Goal: Information Seeking & Learning: Find specific fact

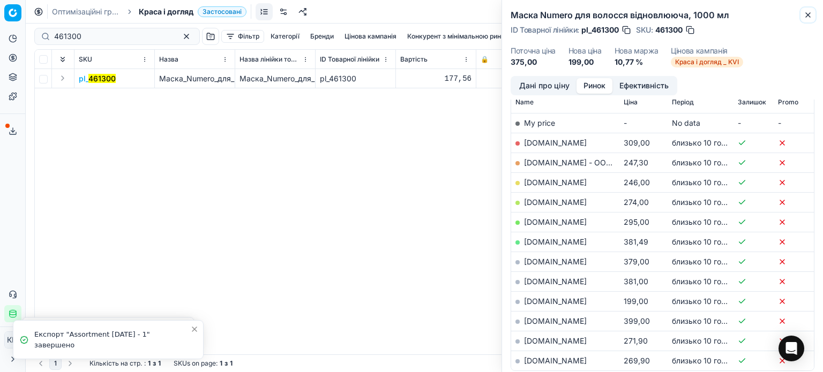
click at [808, 17] on icon "button" at bounding box center [807, 15] width 9 height 9
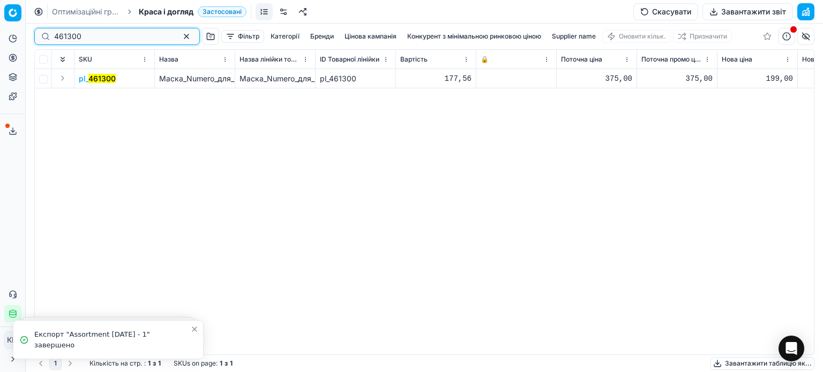
drag, startPoint x: 9, startPoint y: 32, endPoint x: 0, endPoint y: 26, distance: 10.4
click at [0, 26] on div "Pricing platform Аналітика Цінова оптимізація Асортимент продукції Шаблони Серв…" at bounding box center [411, 186] width 823 height 372
paste input "1229115"
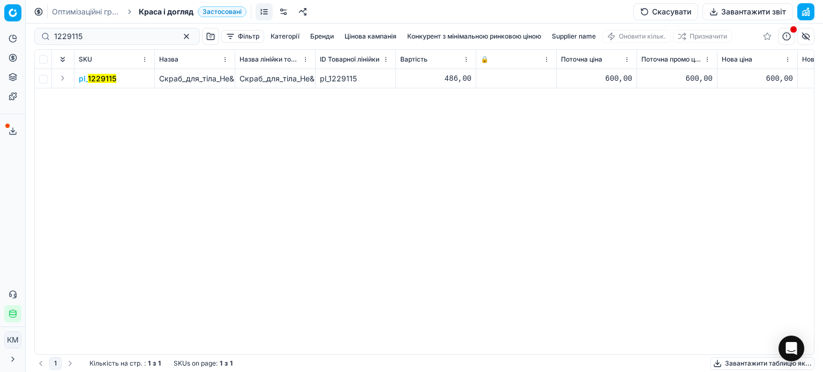
click at [97, 78] on mark "1229115" at bounding box center [102, 78] width 28 height 9
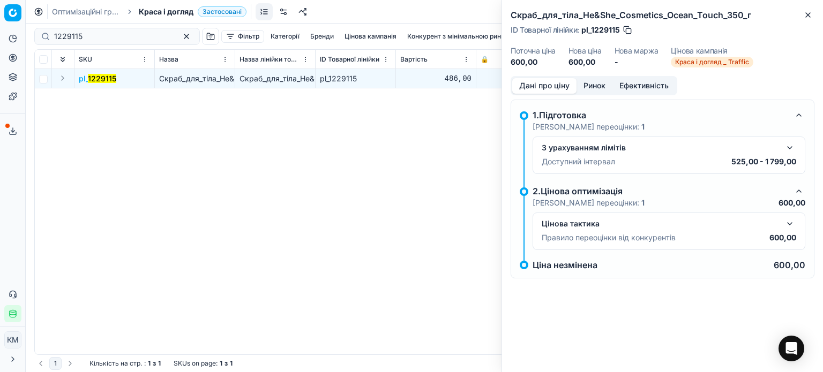
click at [606, 83] on button "Ринок" at bounding box center [594, 86] width 36 height 16
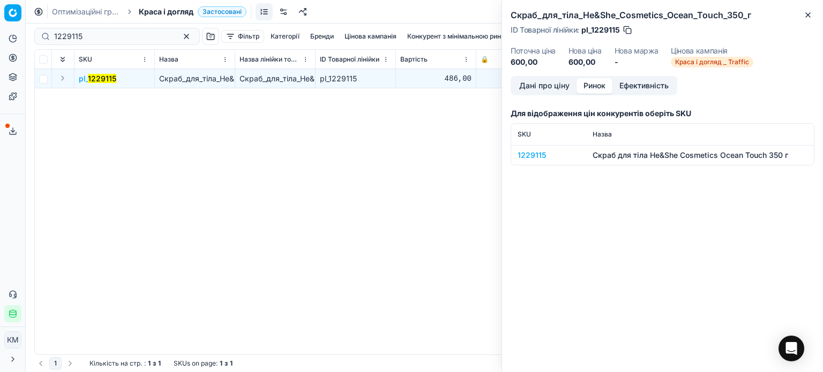
click at [537, 155] on div "1229115" at bounding box center [548, 155] width 62 height 11
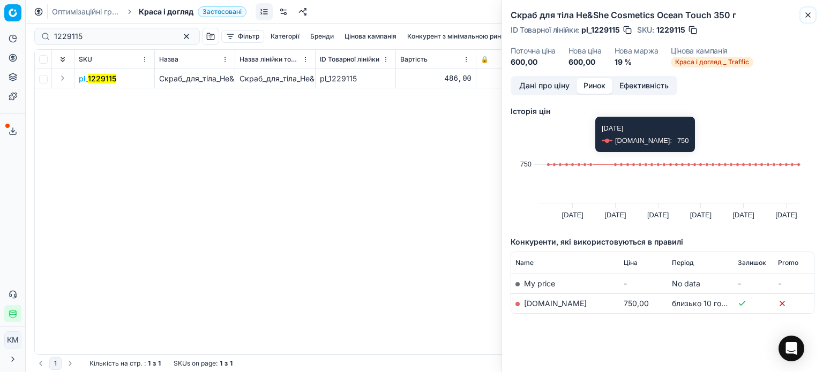
click at [808, 17] on icon "button" at bounding box center [807, 15] width 9 height 9
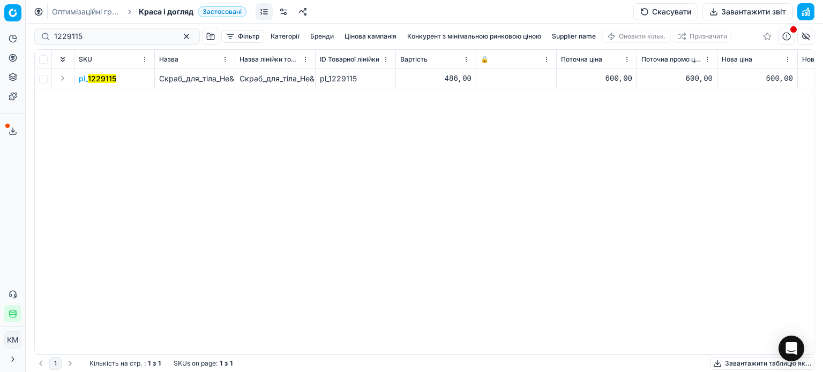
scroll to position [0, 374]
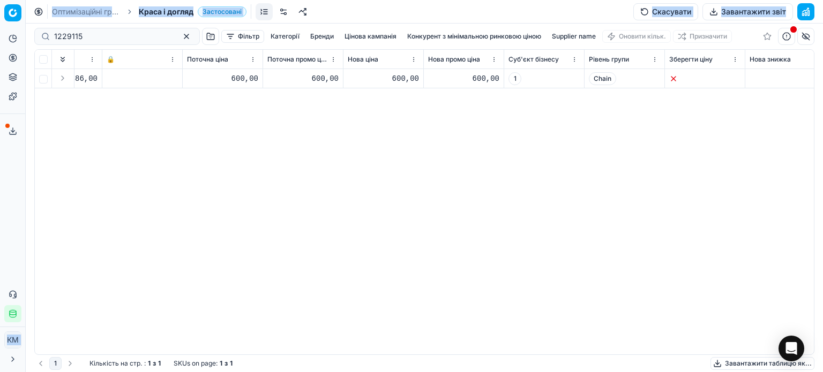
drag, startPoint x: 102, startPoint y: 42, endPoint x: 8, endPoint y: 32, distance: 94.3
click at [8, 32] on div "Pricing platform Аналітика Цінова оптимізація Асортимент продукції Шаблони Серв…" at bounding box center [411, 186] width 823 height 372
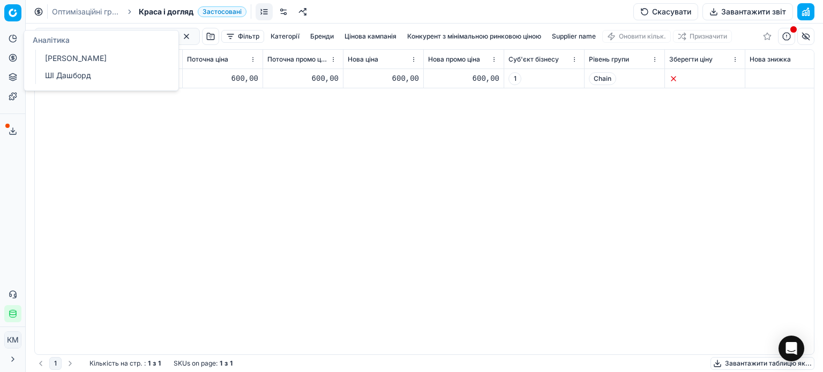
drag, startPoint x: 293, startPoint y: 235, endPoint x: 225, endPoint y: 156, distance: 104.8
click at [293, 235] on div "pl_1229115 486,00 600,00 600,00 600,00 600,00 1 Chain 0 0,00" at bounding box center [50, 211] width 779 height 285
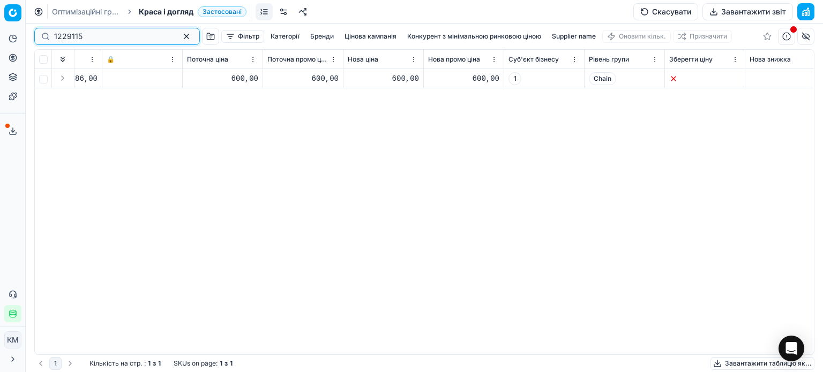
drag, startPoint x: 87, startPoint y: 38, endPoint x: 22, endPoint y: 26, distance: 65.9
click at [22, 26] on div "Pricing platform Аналітика Цінова оптимізація Асортимент продукції Шаблони Серв…" at bounding box center [411, 186] width 823 height 372
paste input "508069"
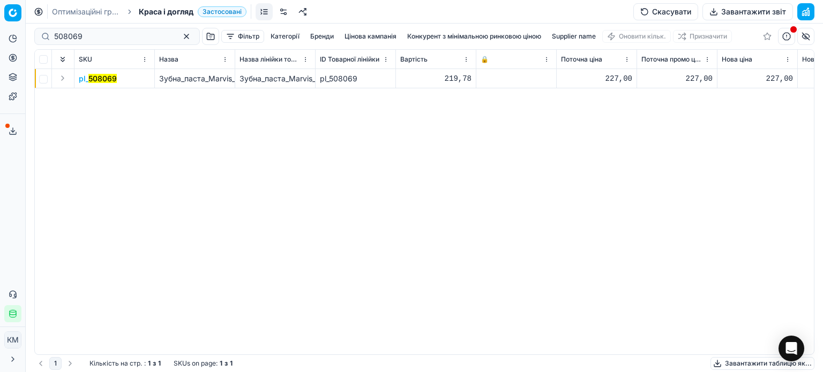
click at [94, 81] on mark "508069" at bounding box center [102, 78] width 28 height 9
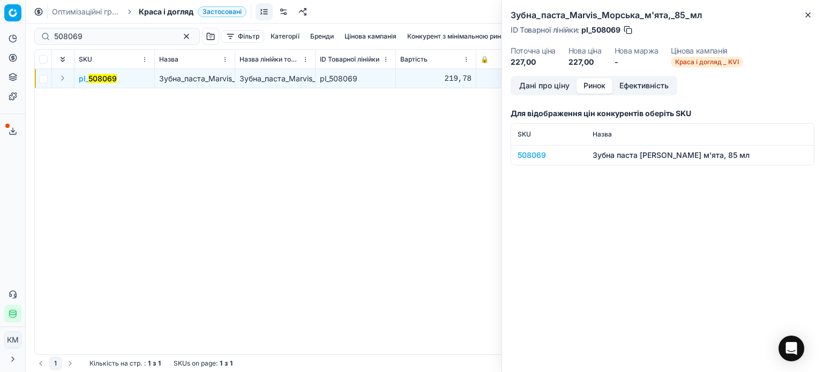
click at [602, 86] on button "Ринок" at bounding box center [594, 86] width 36 height 16
click at [525, 154] on div "508069" at bounding box center [548, 155] width 62 height 11
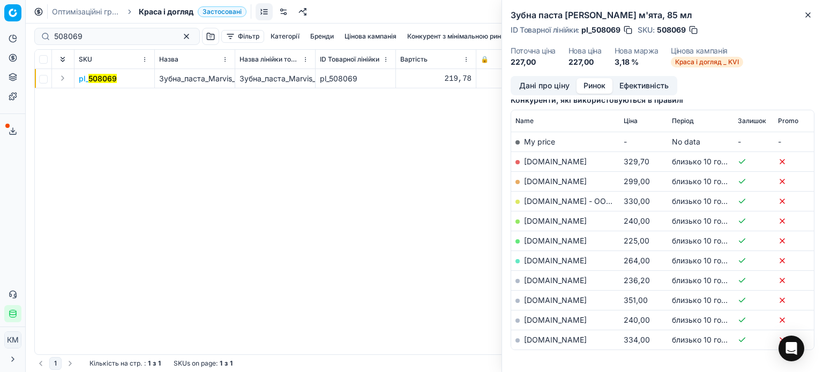
scroll to position [161, 0]
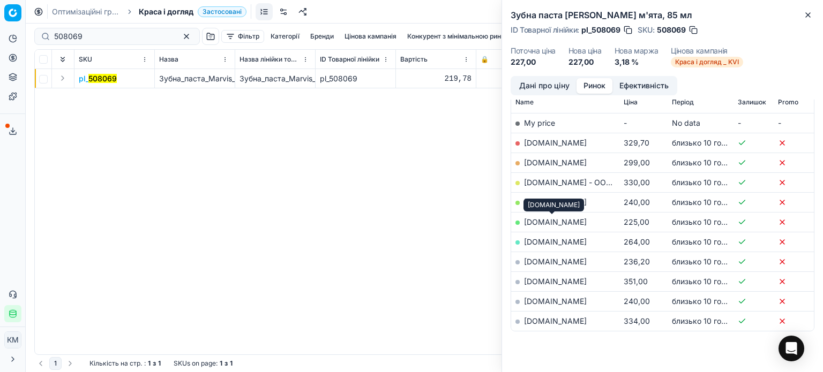
click at [567, 220] on link "[DOMAIN_NAME]" at bounding box center [555, 221] width 63 height 9
click at [812, 14] on button "Close" at bounding box center [807, 15] width 13 height 13
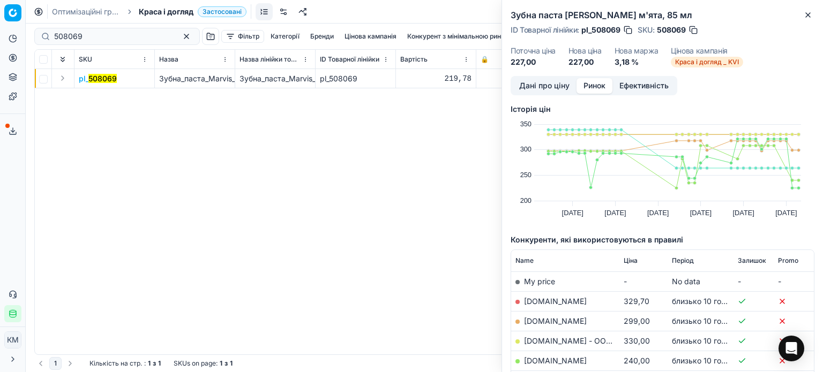
scroll to position [0, 0]
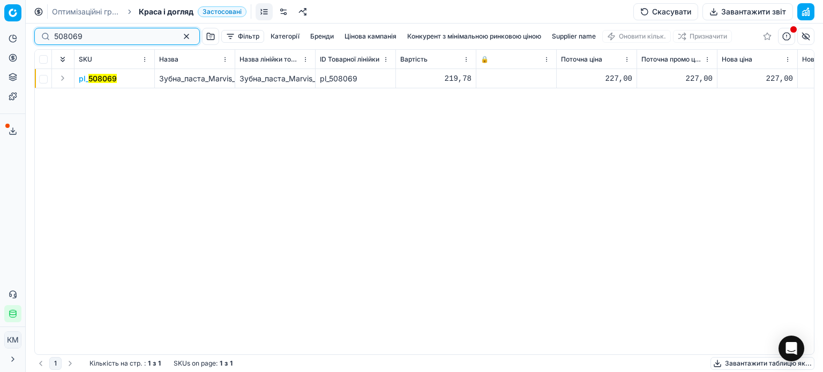
drag, startPoint x: 115, startPoint y: 36, endPoint x: 0, endPoint y: 25, distance: 115.6
click at [0, 25] on div "Pricing platform Аналітика Цінова оптимізація Асортимент продукції Шаблони Серв…" at bounding box center [411, 186] width 823 height 372
paste input "1229110"
click at [94, 79] on mark "1229110" at bounding box center [102, 78] width 29 height 9
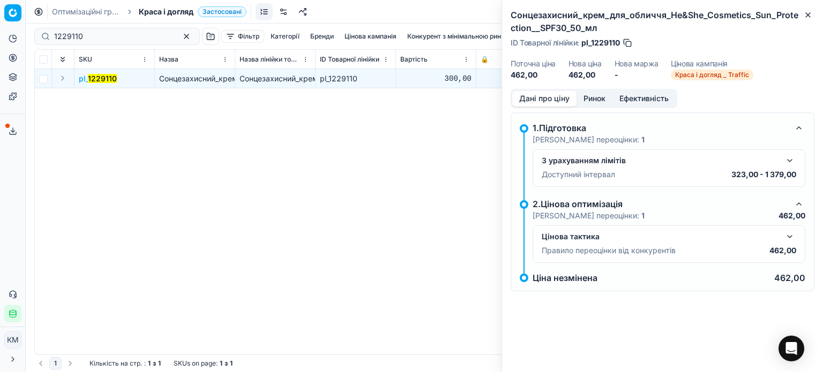
click at [594, 96] on button "Ринок" at bounding box center [594, 99] width 36 height 16
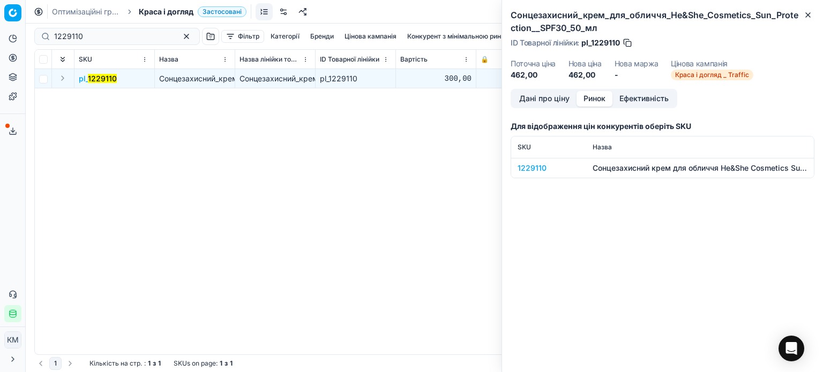
click at [534, 165] on div "1229110" at bounding box center [548, 168] width 62 height 11
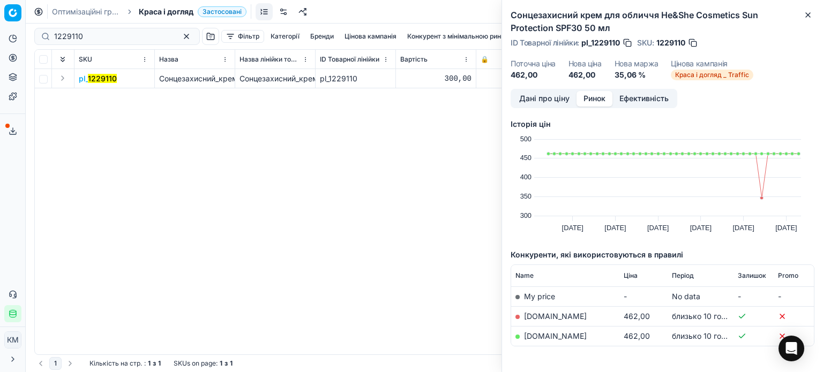
scroll to position [37, 0]
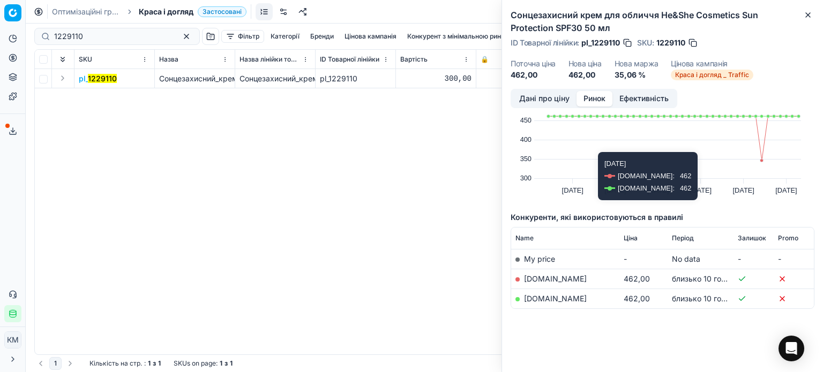
click at [555, 282] on link "[DOMAIN_NAME]" at bounding box center [555, 278] width 63 height 9
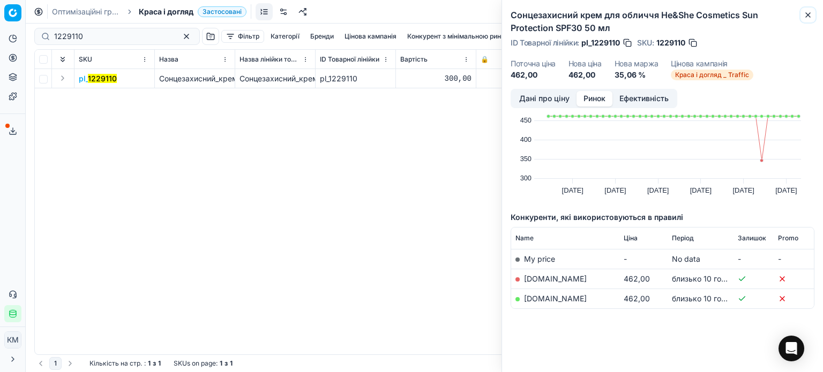
drag, startPoint x: 805, startPoint y: 15, endPoint x: 786, endPoint y: 15, distance: 19.3
click at [805, 16] on icon "button" at bounding box center [807, 15] width 9 height 9
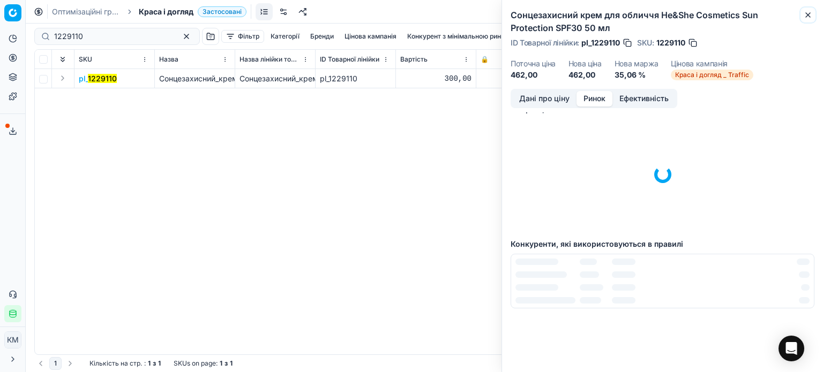
scroll to position [0, 0]
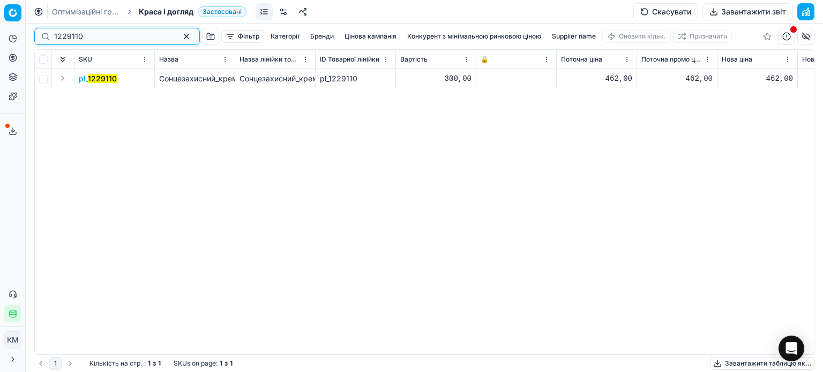
drag, startPoint x: 77, startPoint y: 39, endPoint x: 0, endPoint y: 35, distance: 76.7
click at [0, 35] on div "Pricing platform Аналітика Цінова оптимізація Асортимент продукції Шаблони Серв…" at bounding box center [411, 186] width 823 height 372
paste input "831482"
type input "831482"
click at [95, 78] on mark "831482" at bounding box center [101, 78] width 27 height 9
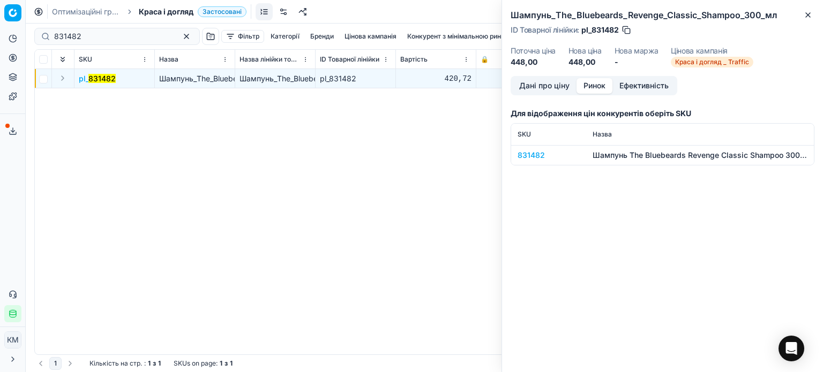
click at [600, 92] on button "Ринок" at bounding box center [594, 86] width 36 height 16
click at [537, 153] on div "831482" at bounding box center [548, 155] width 62 height 11
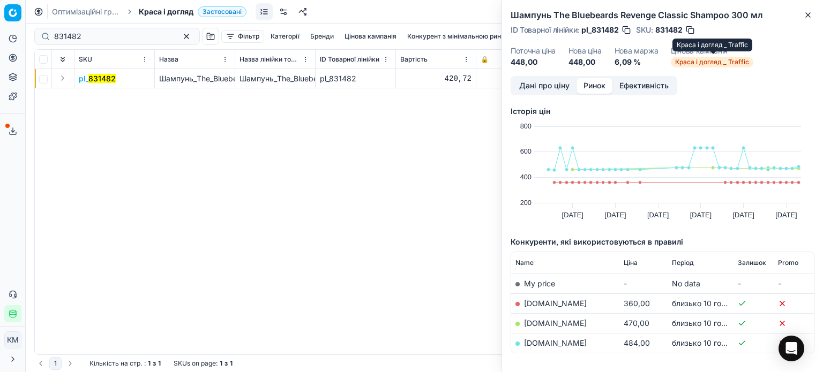
click at [741, 64] on span "Краса і догляд _ Traffic" at bounding box center [711, 62] width 82 height 11
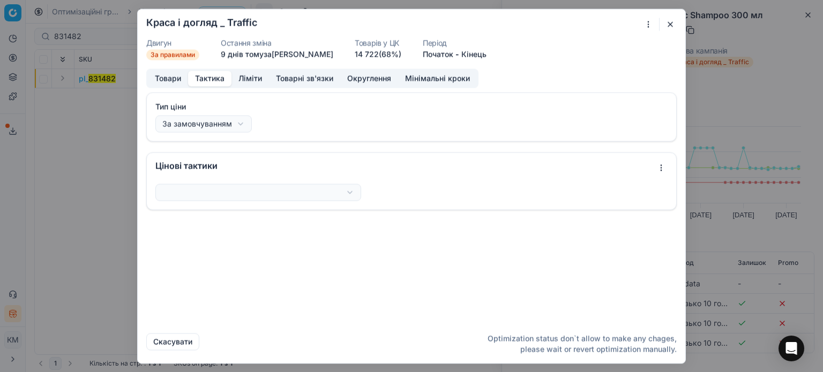
click at [213, 80] on button "Тактика" at bounding box center [209, 79] width 43 height 16
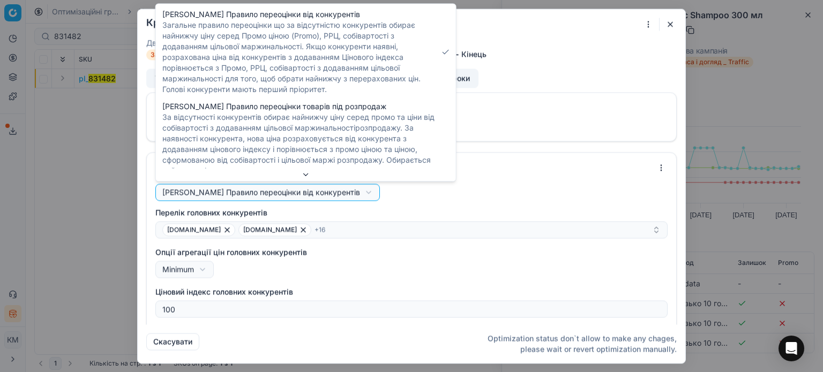
click at [305, 191] on div "Ми зберігаємо налаштування ЦК. Будь ласка, зачекайте, це може зайняти декілька …" at bounding box center [411, 186] width 823 height 372
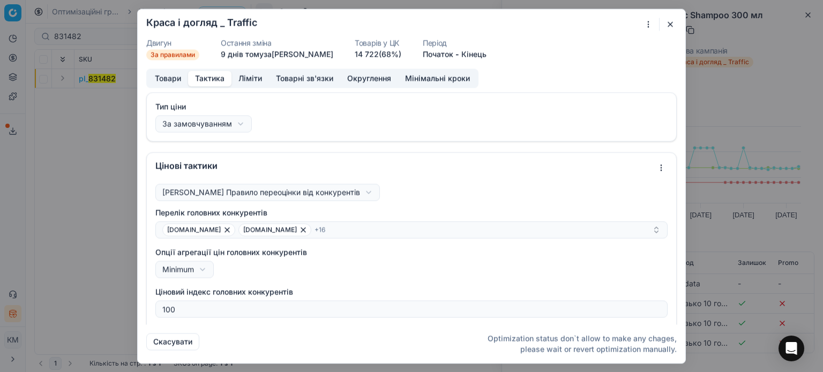
click at [672, 25] on button "button" at bounding box center [670, 24] width 13 height 13
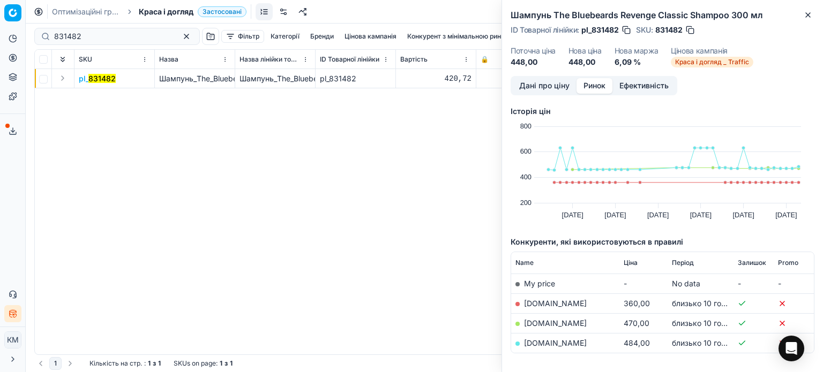
click at [542, 304] on link "[DOMAIN_NAME]" at bounding box center [555, 303] width 63 height 9
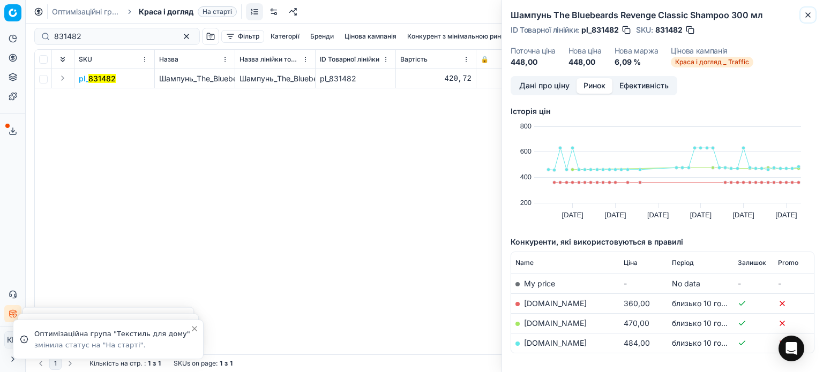
click at [804, 12] on icon "button" at bounding box center [807, 15] width 9 height 9
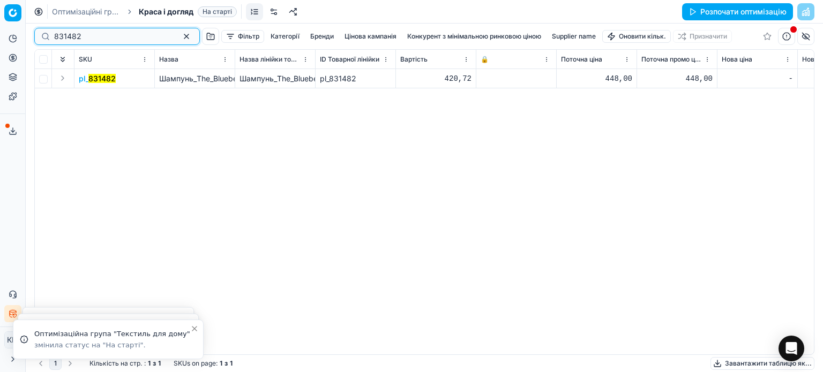
drag, startPoint x: 82, startPoint y: 36, endPoint x: 33, endPoint y: 35, distance: 48.7
click at [33, 35] on div "831482 Фільтр Категорії [PERSON_NAME] кампанія Конкурент з мінімальною ринковою…" at bounding box center [424, 198] width 797 height 349
paste input "508087"
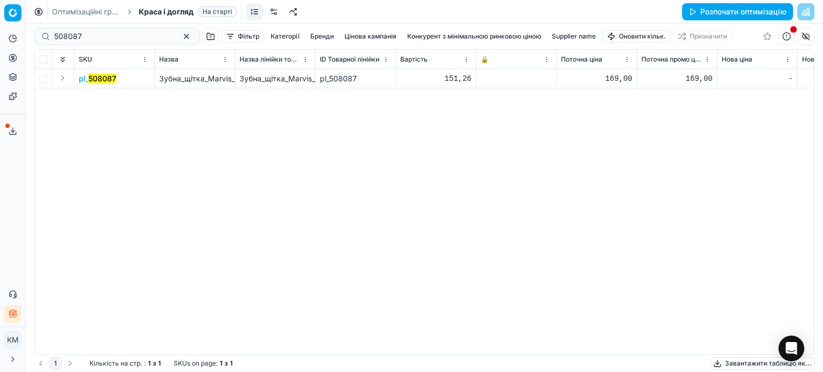
click at [109, 78] on mark "508087" at bounding box center [102, 78] width 28 height 9
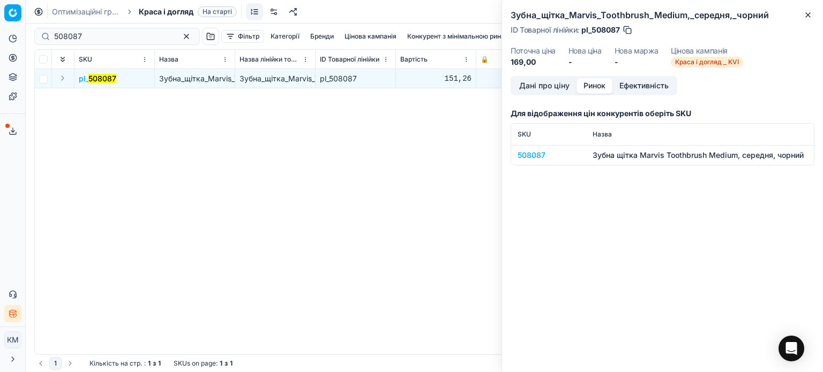
click at [592, 85] on button "Ринок" at bounding box center [594, 86] width 36 height 16
click at [538, 157] on div "508087" at bounding box center [548, 155] width 62 height 11
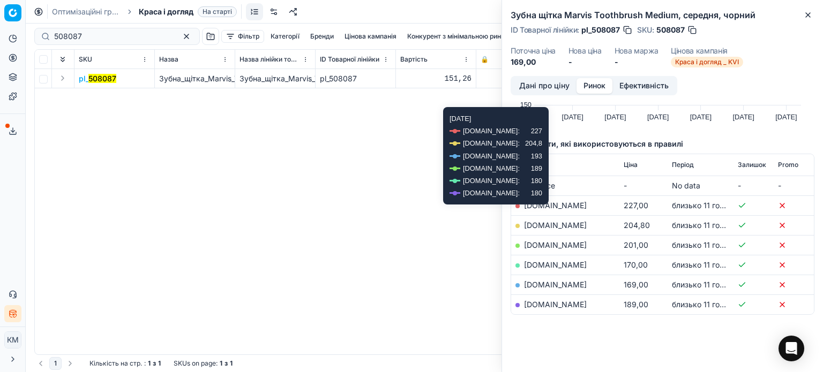
scroll to position [103, 0]
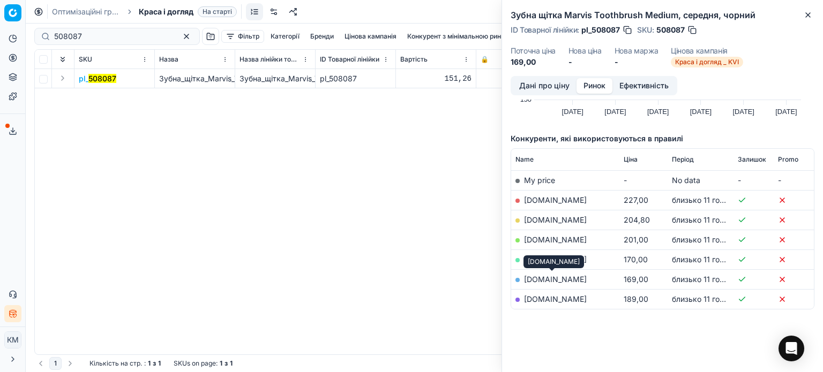
click at [572, 279] on link "[DOMAIN_NAME]" at bounding box center [555, 279] width 63 height 9
drag, startPoint x: 803, startPoint y: 14, endPoint x: 636, endPoint y: 13, distance: 167.6
click at [802, 14] on button "Close" at bounding box center [807, 15] width 13 height 13
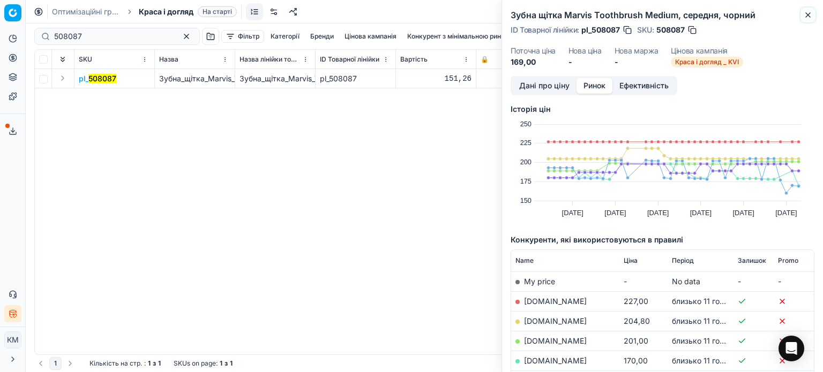
scroll to position [0, 0]
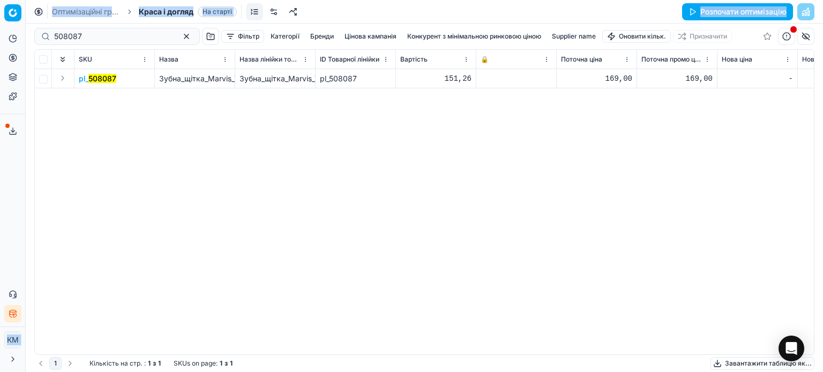
drag, startPoint x: 92, startPoint y: 42, endPoint x: 14, endPoint y: 36, distance: 77.9
click at [14, 36] on div "Pricing platform Аналітика Цінова оптимізація Асортимент продукції Шаблони Серв…" at bounding box center [411, 186] width 823 height 372
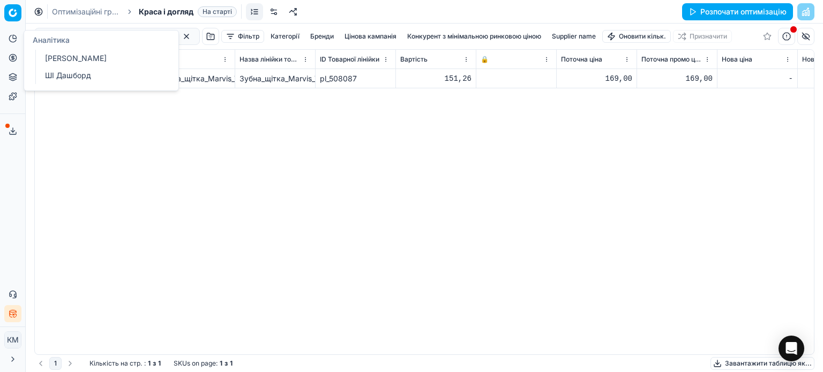
click at [179, 231] on div "pl_ 508087 Зубна_щітка_Marvis_Toothbrush_Medium,_середня,_чорний Зубна_щітка_Ma…" at bounding box center [424, 211] width 779 height 285
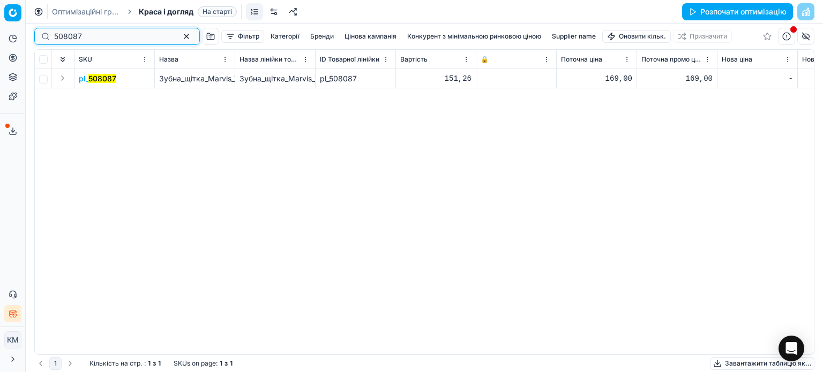
drag, startPoint x: 107, startPoint y: 37, endPoint x: 51, endPoint y: 32, distance: 56.4
click at [51, 32] on div "508087" at bounding box center [116, 36] width 165 height 17
paste input "508089"
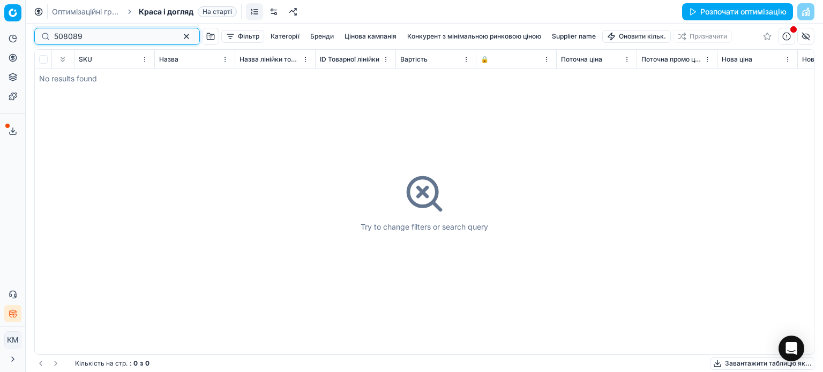
click at [57, 41] on input "508089" at bounding box center [112, 36] width 117 height 11
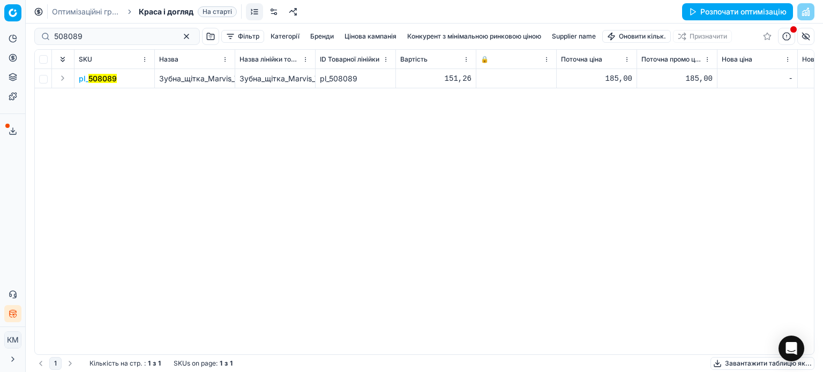
click at [92, 79] on mark "508089" at bounding box center [102, 78] width 28 height 9
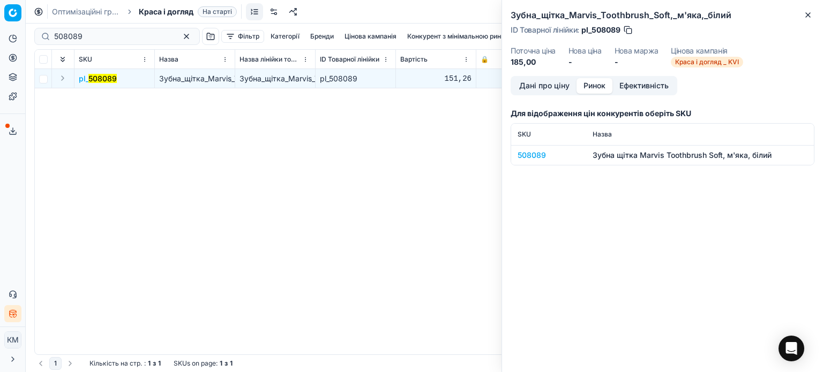
click at [589, 88] on button "Ринок" at bounding box center [594, 86] width 36 height 16
click at [534, 152] on div "508089" at bounding box center [548, 155] width 62 height 11
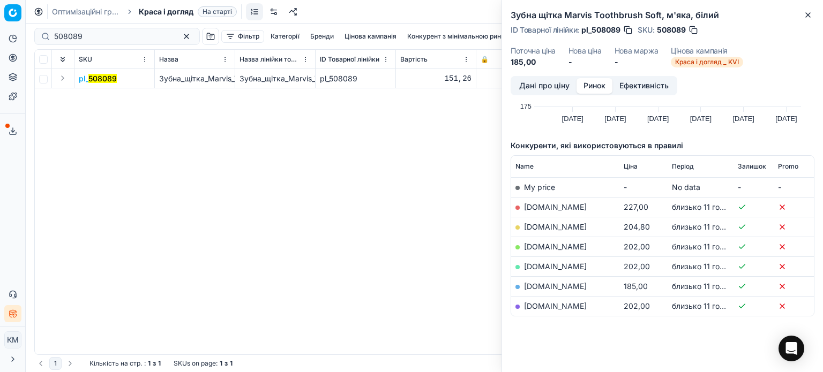
scroll to position [103, 0]
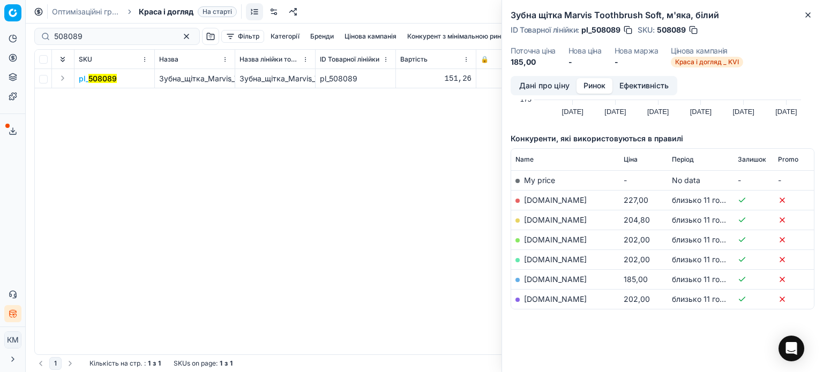
click at [573, 276] on link "[DOMAIN_NAME]" at bounding box center [555, 279] width 63 height 9
click at [806, 14] on icon "button" at bounding box center [807, 15] width 9 height 9
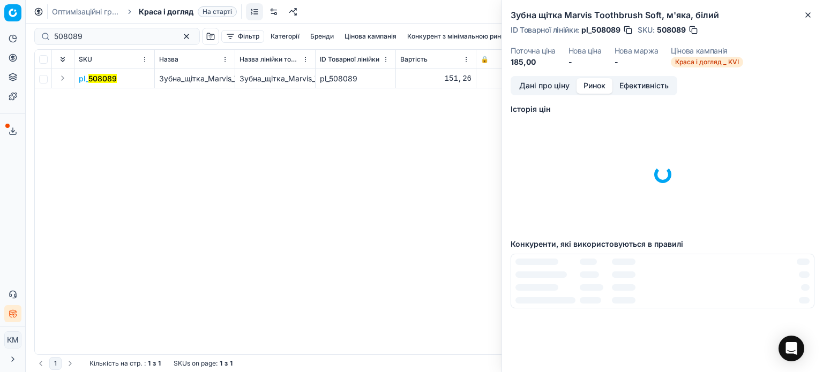
scroll to position [0, 0]
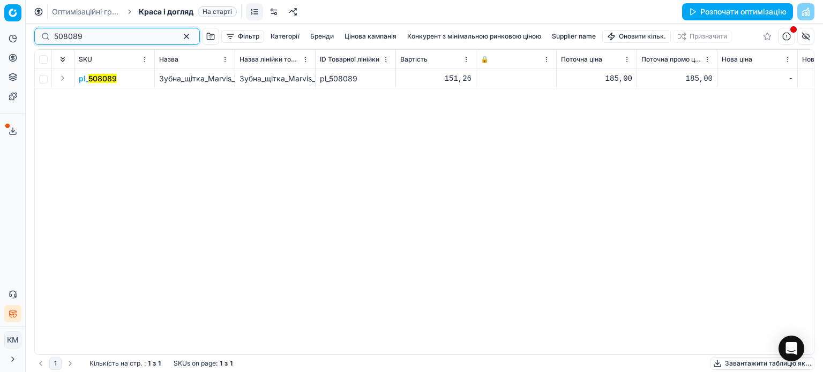
drag, startPoint x: 73, startPoint y: 35, endPoint x: 20, endPoint y: 28, distance: 53.0
click at [20, 28] on div "Pricing platform Аналітика Цінова оптимізація Асортимент продукції Шаблони Серв…" at bounding box center [411, 186] width 823 height 372
paste input "508065"
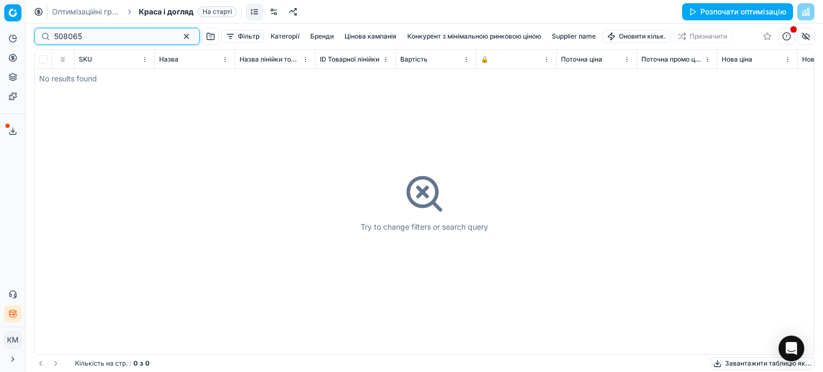
click at [57, 40] on input "508065" at bounding box center [112, 36] width 117 height 11
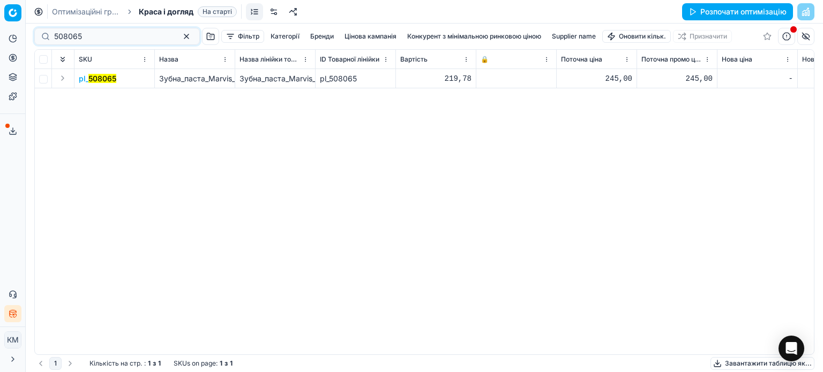
click at [96, 79] on mark "508065" at bounding box center [102, 78] width 28 height 9
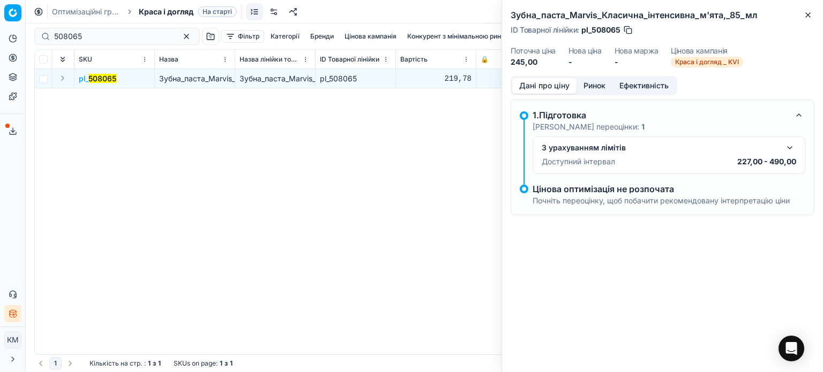
click at [604, 83] on button "Ринок" at bounding box center [594, 86] width 36 height 16
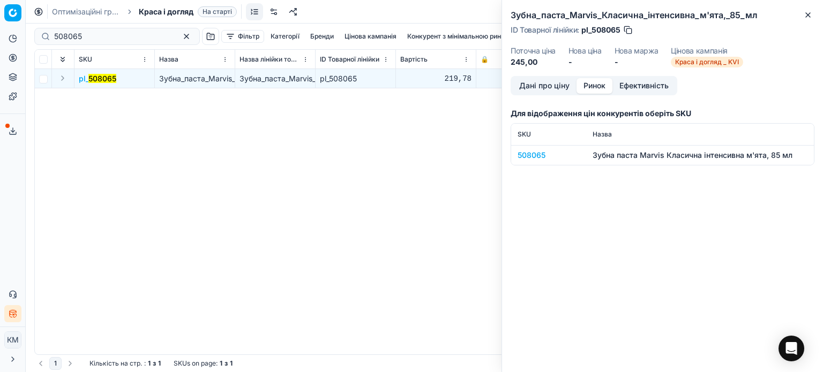
click at [538, 154] on div "508065" at bounding box center [548, 155] width 62 height 11
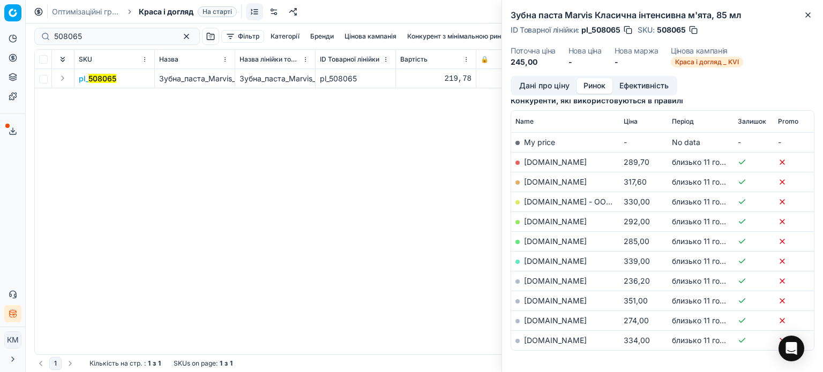
scroll to position [161, 0]
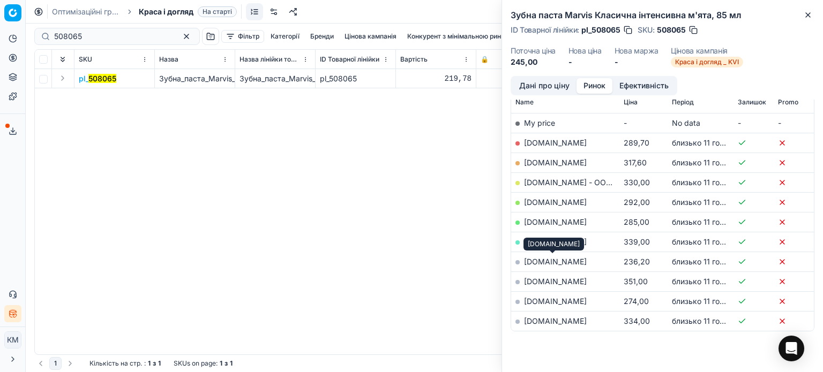
click at [574, 259] on link "[DOMAIN_NAME]" at bounding box center [555, 261] width 63 height 9
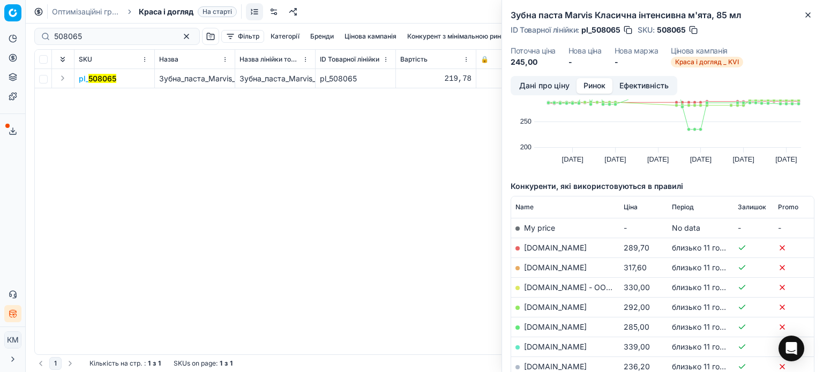
scroll to position [54, 0]
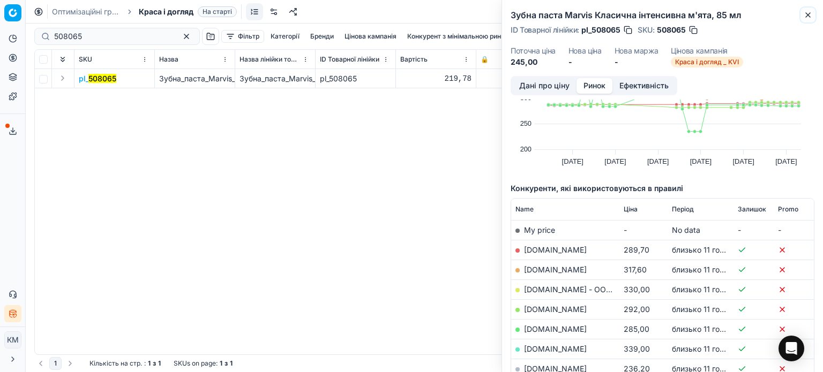
click at [806, 15] on icon "button" at bounding box center [807, 15] width 9 height 9
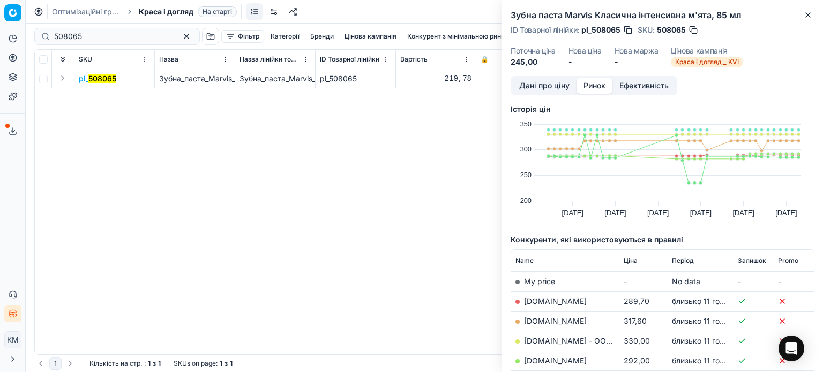
scroll to position [0, 0]
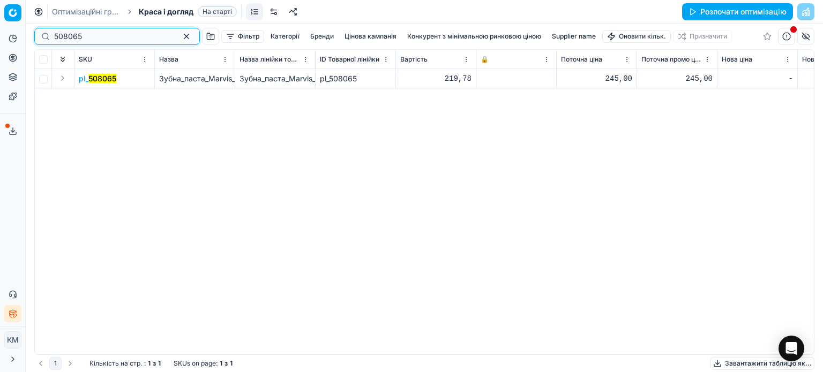
drag, startPoint x: 92, startPoint y: 39, endPoint x: 13, endPoint y: 35, distance: 79.4
click at [13, 35] on div "Pricing platform Аналітика Цінова оптимізація Асортимент продукції Шаблони Серв…" at bounding box center [411, 186] width 823 height 372
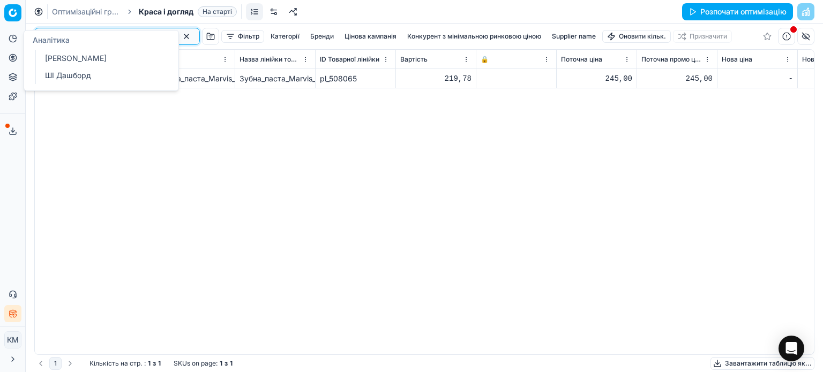
paste input "50809"
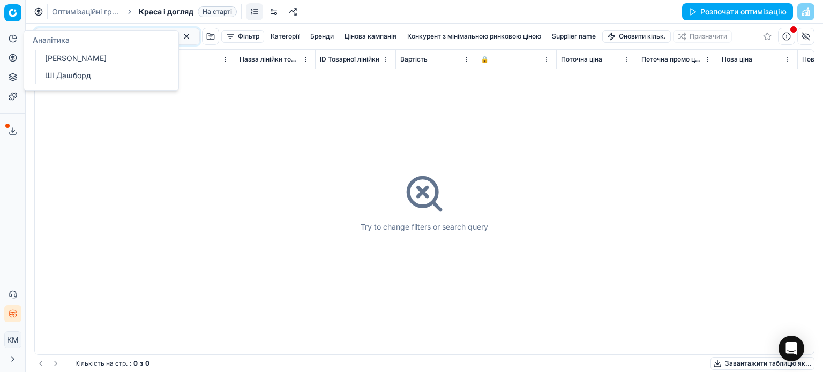
click at [222, 141] on div "Try to change filters or search query" at bounding box center [424, 202] width 779 height 305
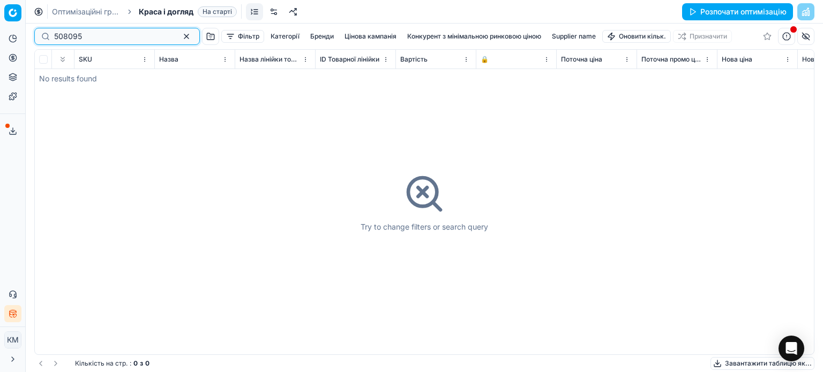
click at [55, 38] on input "508095" at bounding box center [112, 36] width 117 height 11
type input "508095"
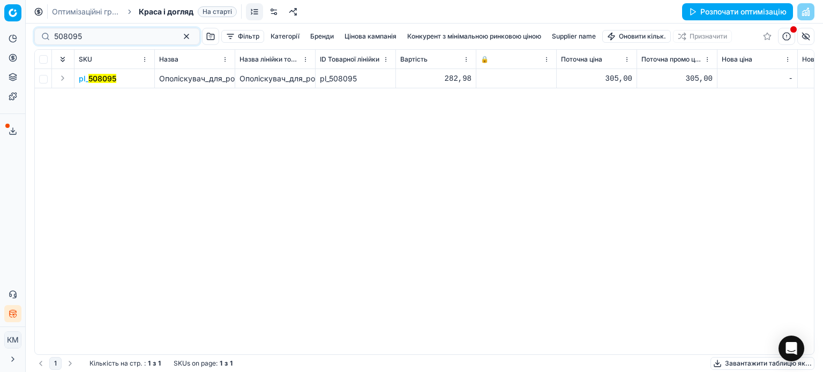
click at [99, 77] on mark "508095" at bounding box center [102, 78] width 28 height 9
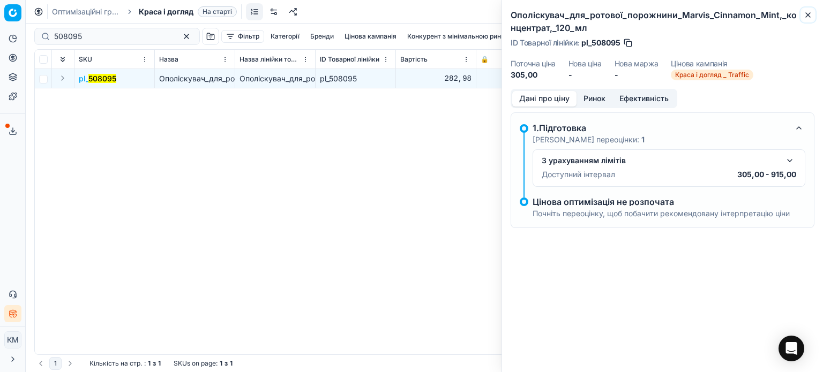
click at [805, 15] on icon "button" at bounding box center [807, 15] width 9 height 9
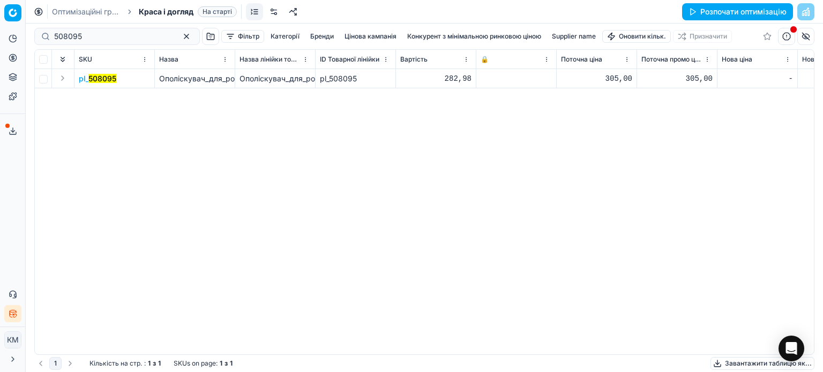
click at [110, 78] on mark "508095" at bounding box center [102, 78] width 28 height 9
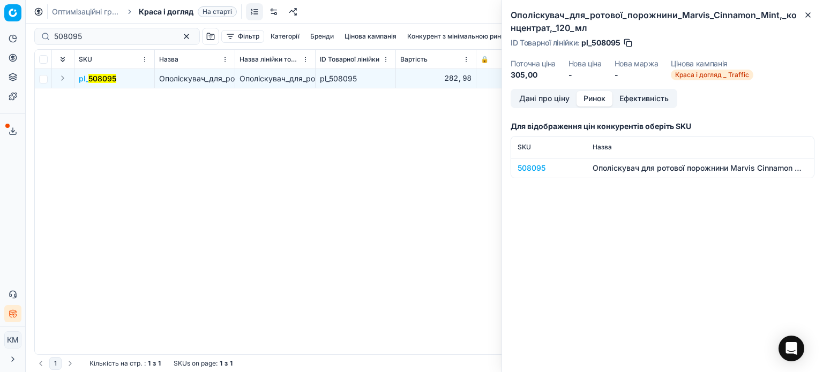
click at [589, 104] on button "Ринок" at bounding box center [594, 99] width 36 height 16
click at [534, 172] on div "508095" at bounding box center [548, 168] width 62 height 11
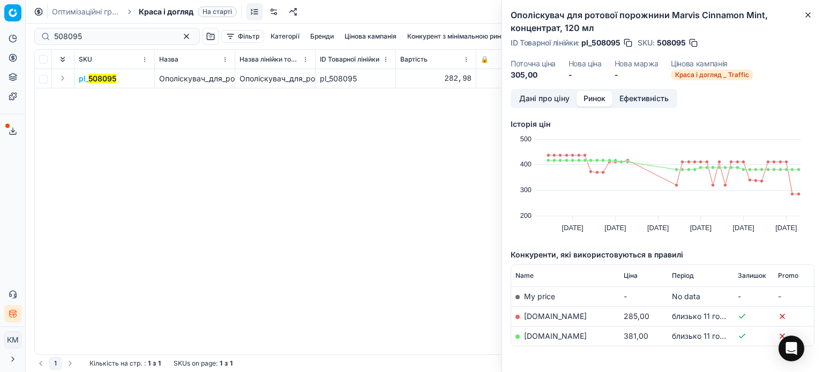
scroll to position [37, 0]
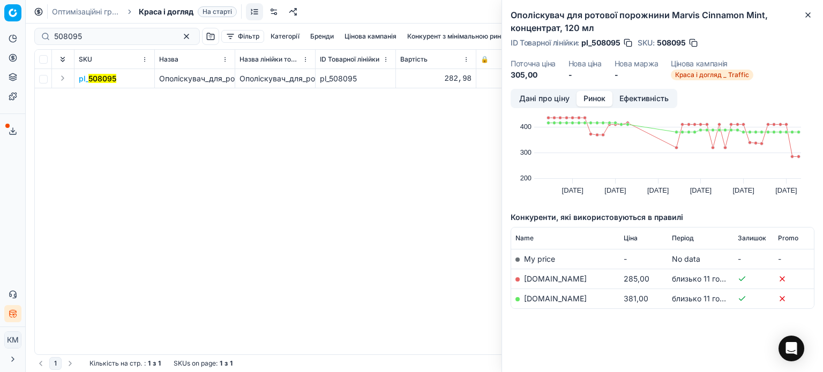
click at [566, 281] on link "[DOMAIN_NAME]" at bounding box center [555, 278] width 63 height 9
click at [802, 15] on button "Close" at bounding box center [807, 15] width 13 height 13
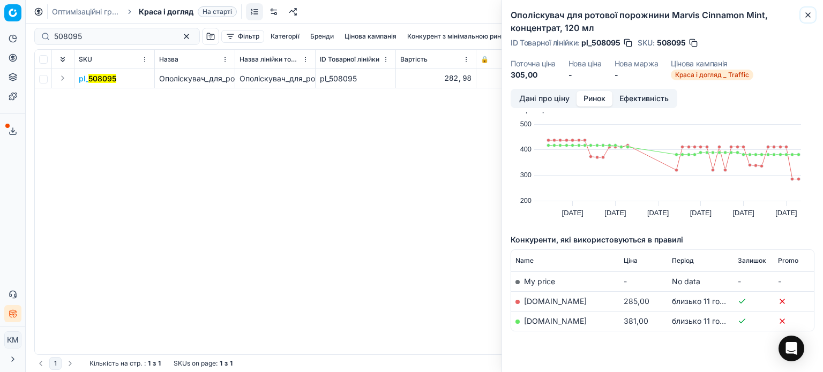
scroll to position [0, 0]
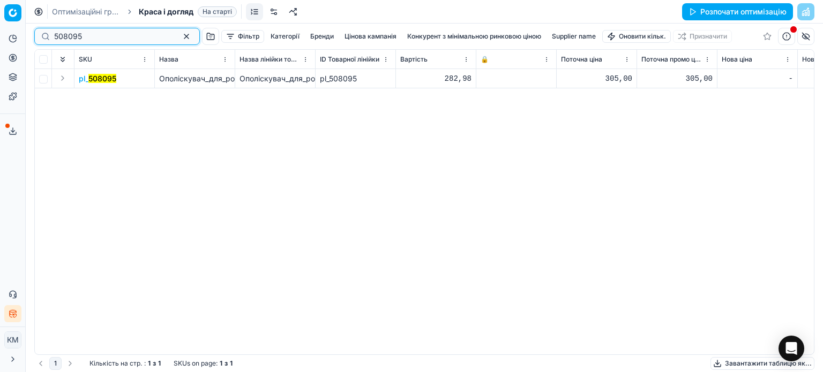
drag, startPoint x: 86, startPoint y: 37, endPoint x: 24, endPoint y: 31, distance: 62.5
click at [24, 31] on div "Pricing platform Аналітика Цінова оптимізація Асортимент продукції Шаблони Серв…" at bounding box center [411, 186] width 823 height 372
paste input "508093"
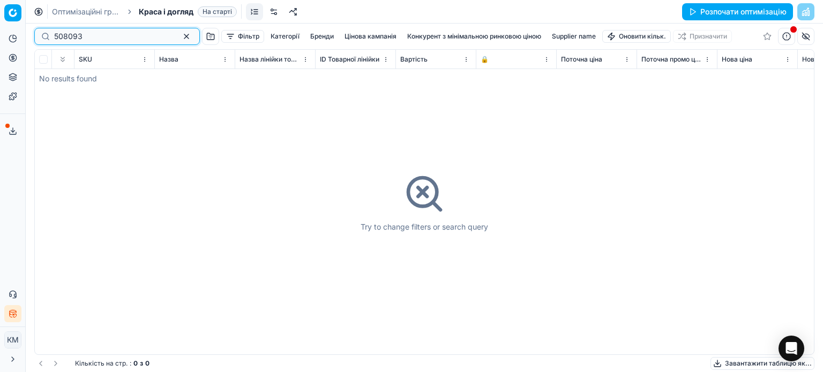
click at [57, 35] on input "508093" at bounding box center [112, 36] width 117 height 11
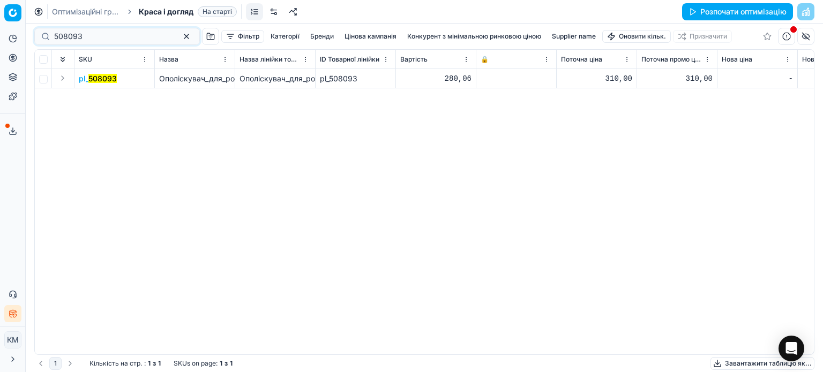
click at [110, 80] on mark "508093" at bounding box center [102, 78] width 28 height 9
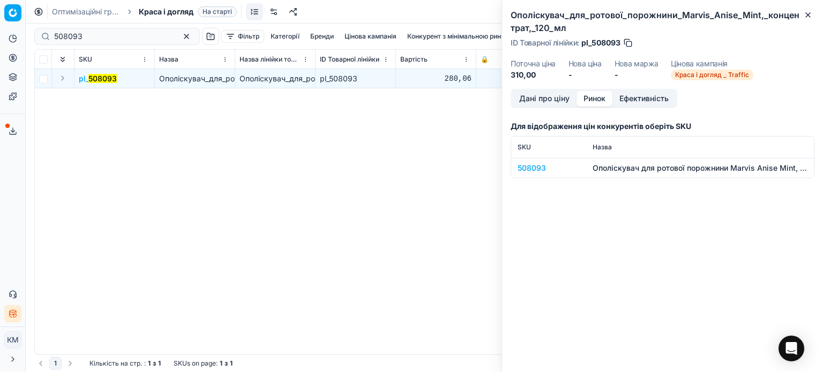
click at [594, 99] on button "Ринок" at bounding box center [594, 99] width 36 height 16
click at [540, 171] on div "508093" at bounding box center [548, 168] width 62 height 11
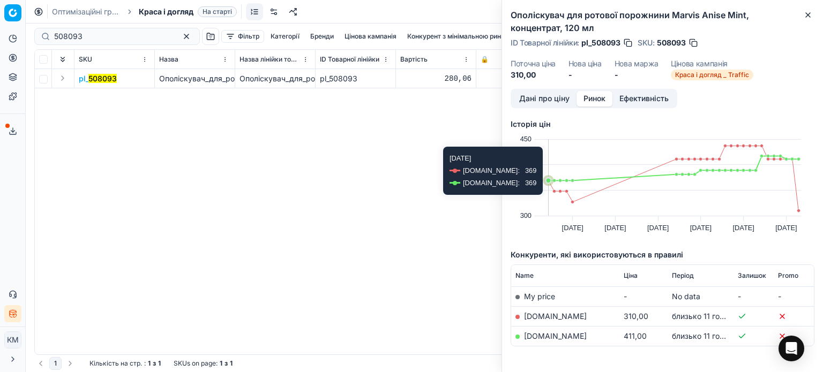
scroll to position [37, 0]
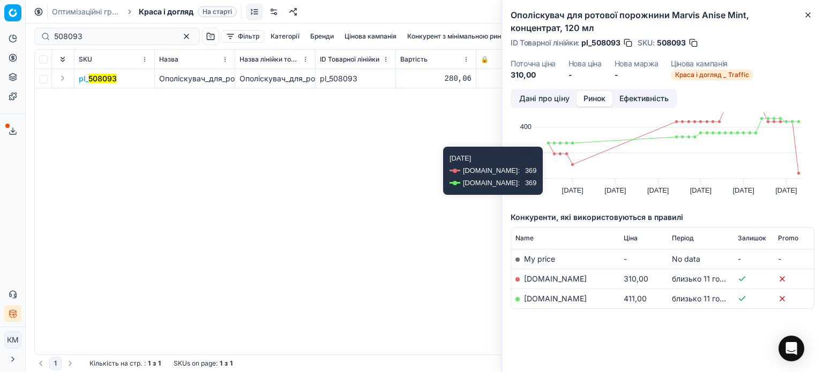
click at [555, 280] on link "[DOMAIN_NAME]" at bounding box center [555, 278] width 63 height 9
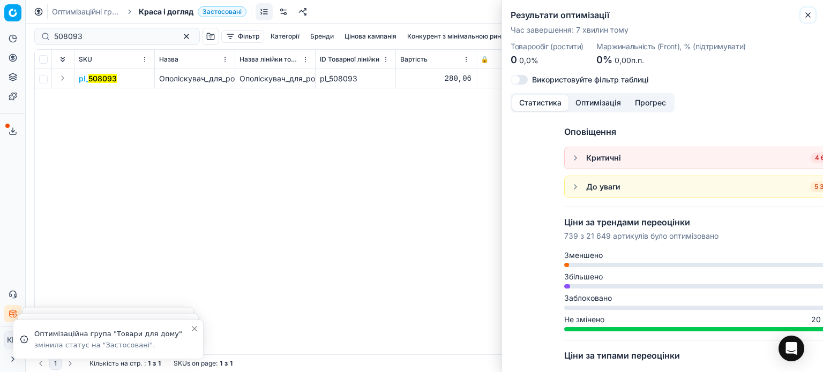
scroll to position [0, 0]
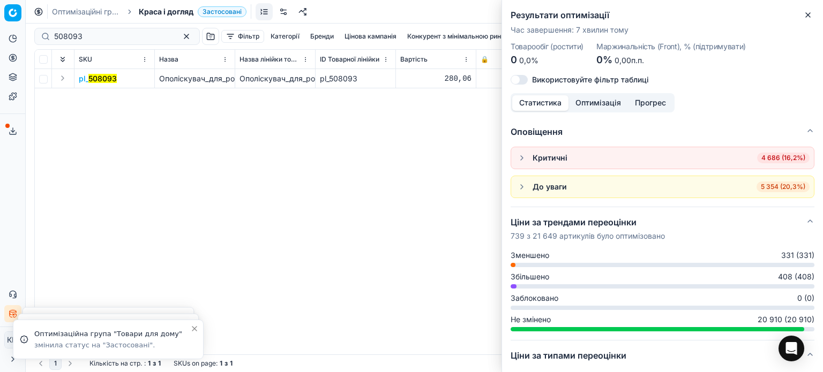
click at [814, 16] on div "Результати оптимізації Час завершення : 7 хвилин тому Товарообіг (ростити) 0 0,…" at bounding box center [662, 46] width 321 height 93
click at [812, 15] on button "Close" at bounding box center [807, 15] width 13 height 13
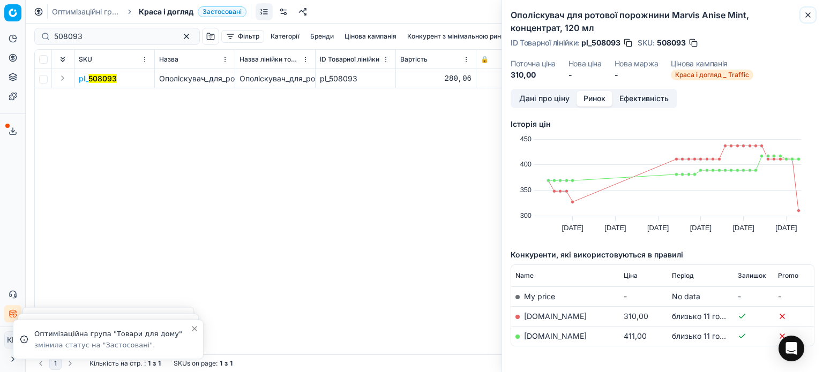
click at [812, 15] on button "Close" at bounding box center [807, 15] width 13 height 13
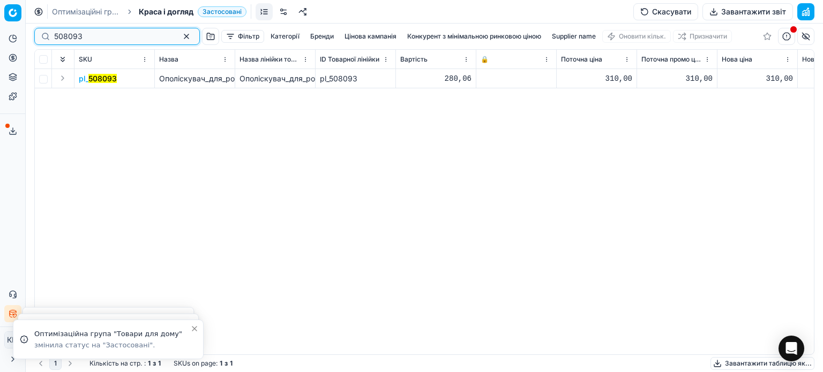
drag, startPoint x: 43, startPoint y: 40, endPoint x: 0, endPoint y: 40, distance: 42.8
click at [0, 40] on div "Pricing platform Аналітика Цінова оптимізація Асортимент продукції Шаблони Серв…" at bounding box center [411, 186] width 823 height 372
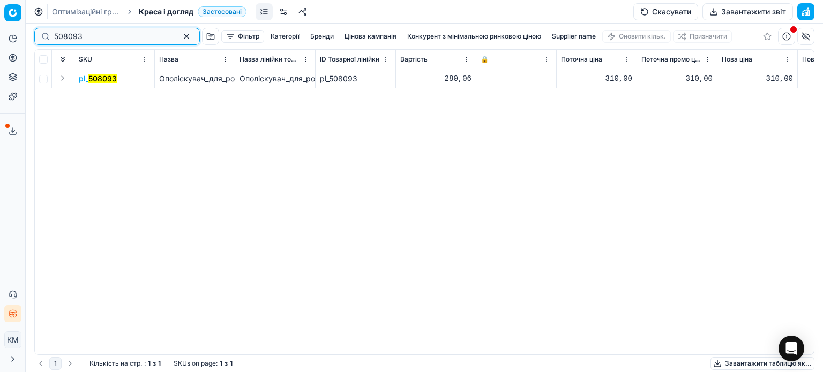
paste input "605745"
type input "605745"
click at [90, 81] on mark "605745" at bounding box center [101, 78] width 27 height 9
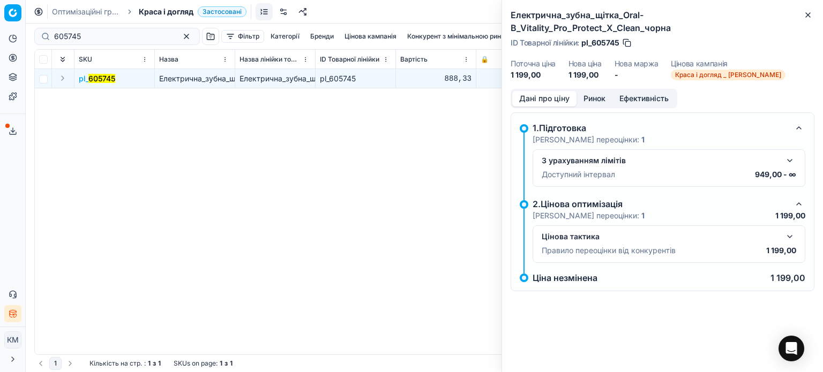
click at [591, 91] on button "Ринок" at bounding box center [594, 99] width 36 height 16
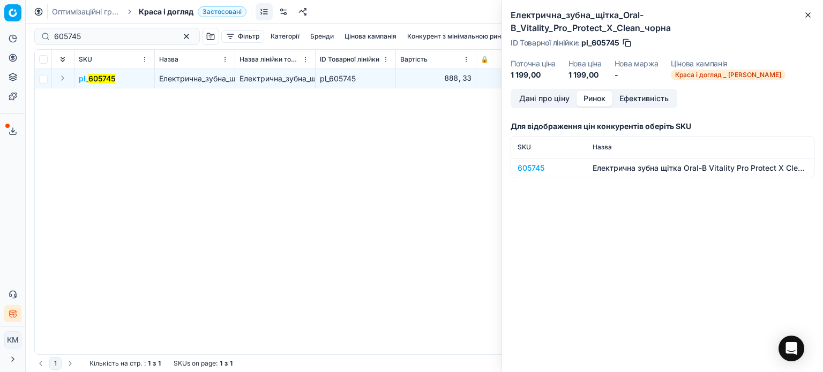
click at [546, 163] on div "605745" at bounding box center [548, 168] width 62 height 11
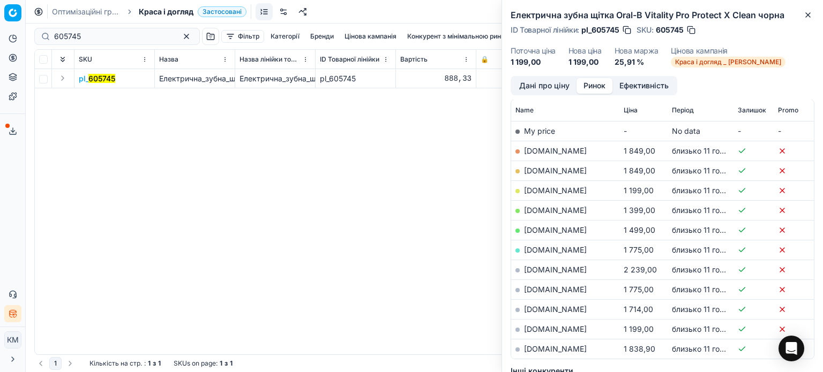
scroll to position [214, 0]
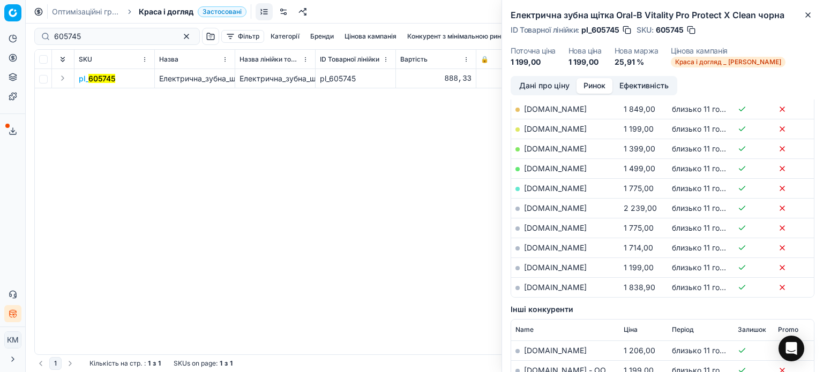
click at [551, 269] on link "[DOMAIN_NAME]" at bounding box center [555, 267] width 63 height 9
click at [810, 19] on icon "button" at bounding box center [807, 15] width 9 height 9
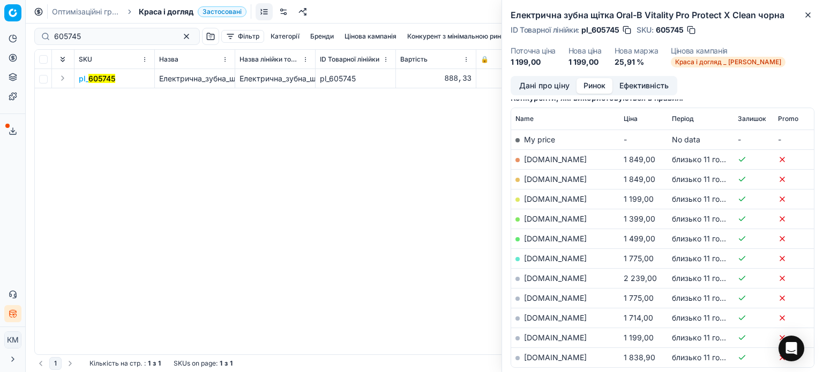
scroll to position [0, 0]
